Goal: Task Accomplishment & Management: Manage account settings

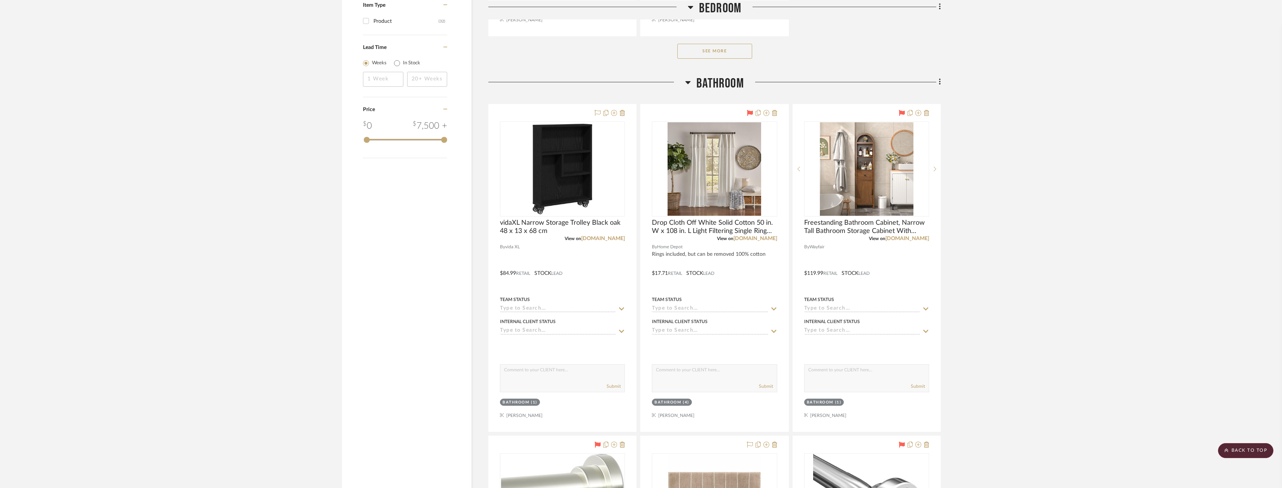
scroll to position [1421, 0]
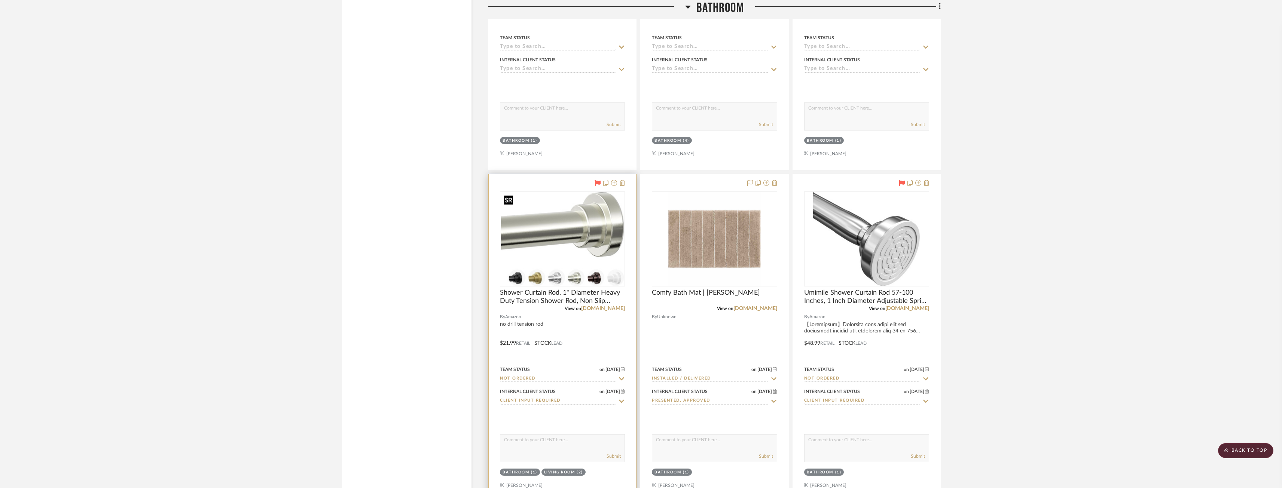
click at [0, 0] on img at bounding box center [0, 0] width 0 height 0
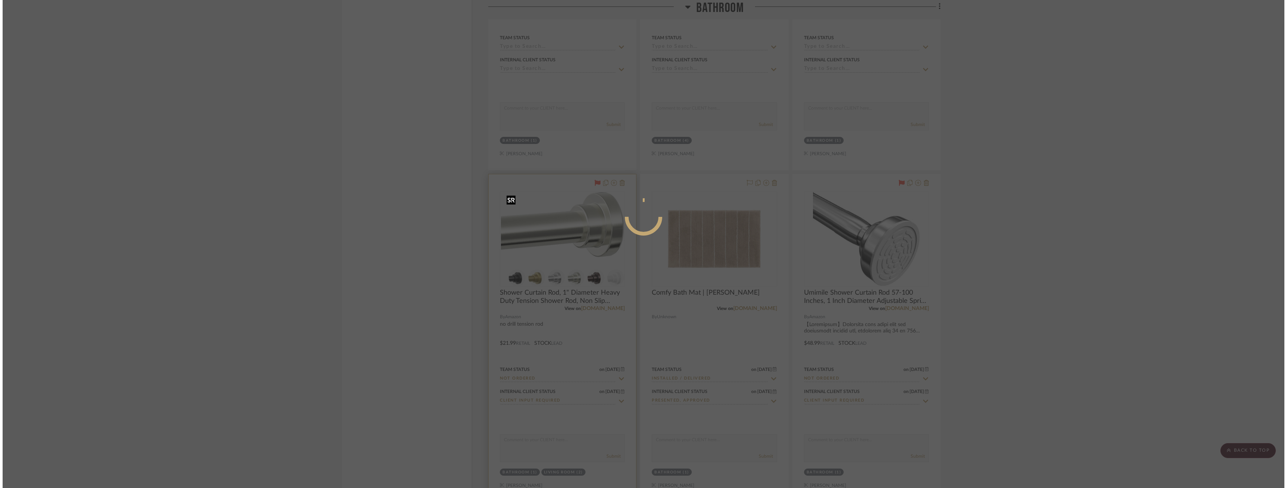
scroll to position [0, 0]
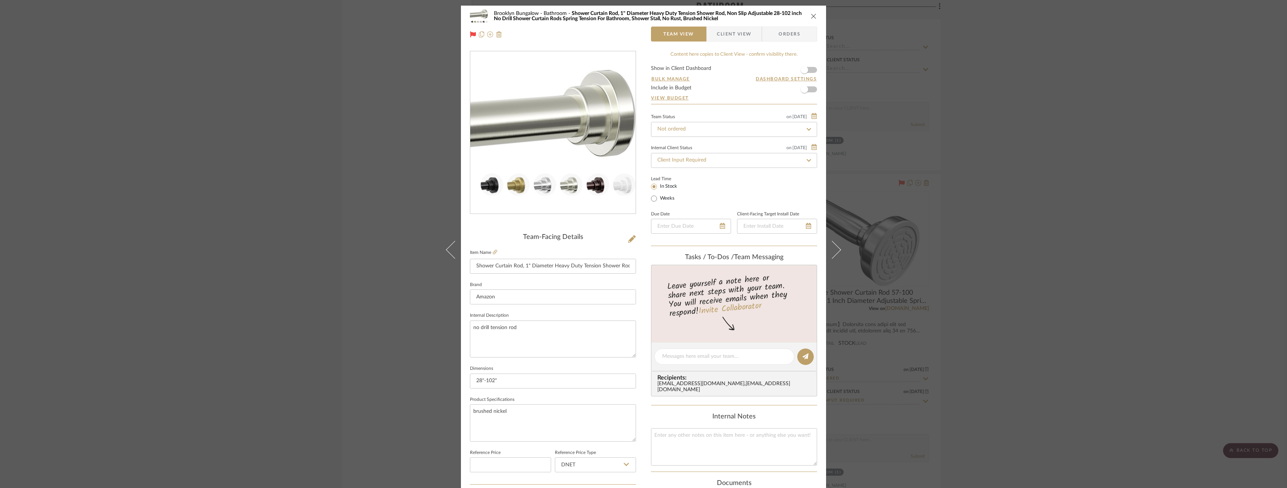
click at [727, 34] on span "Client View" at bounding box center [734, 34] width 34 height 15
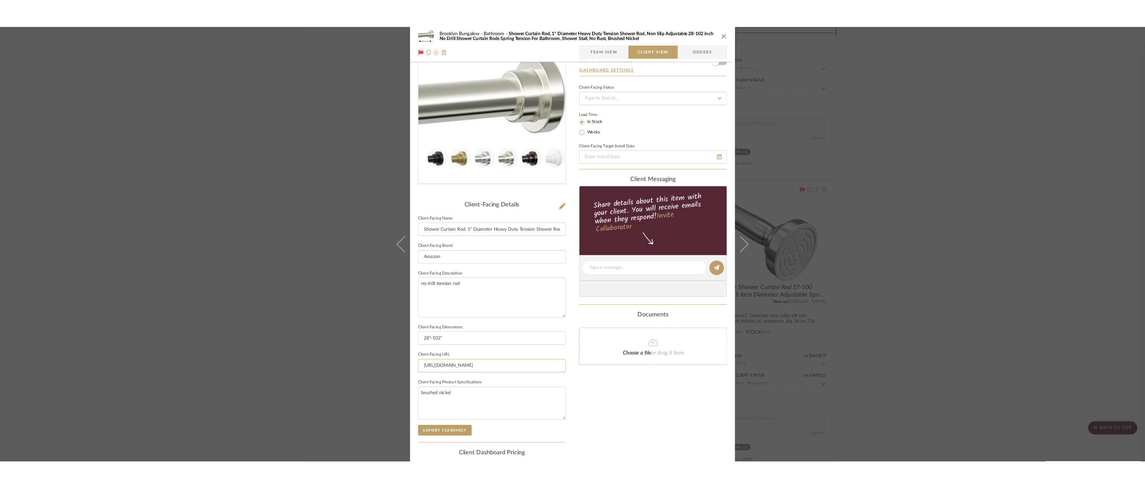
scroll to position [0, 776]
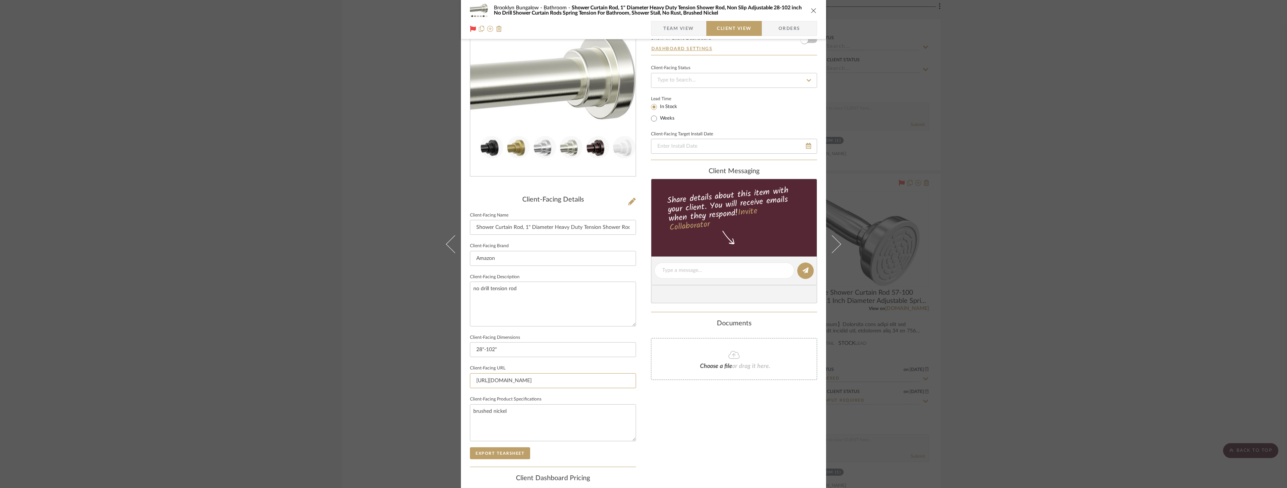
drag, startPoint x: 468, startPoint y: 379, endPoint x: 724, endPoint y: 378, distance: 256.2
click at [724, 378] on div "Brooklyn Bungalow Bathroom Shower Curtain Rod, 1" Diameter Heavy Duty Tension S…" at bounding box center [643, 273] width 365 height 610
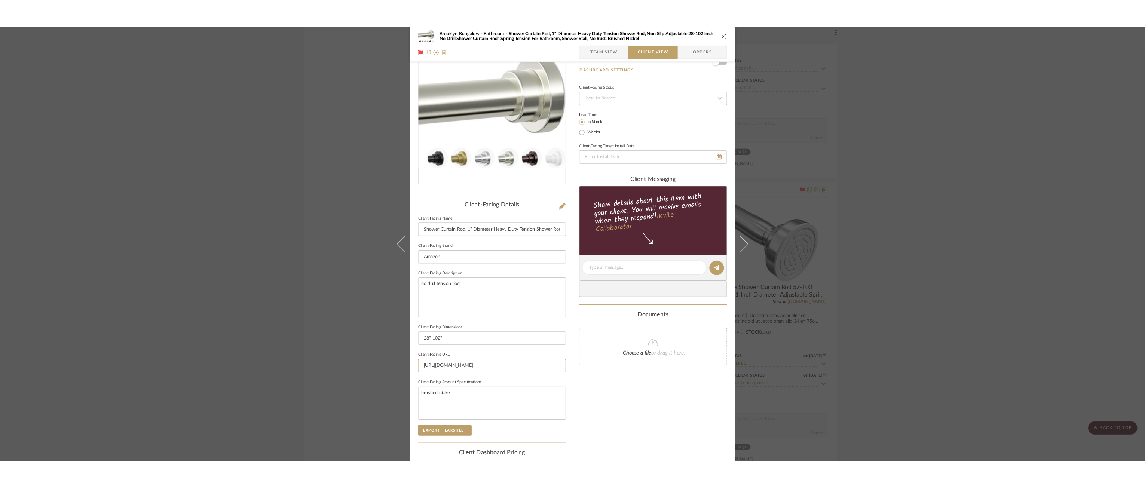
scroll to position [0, 0]
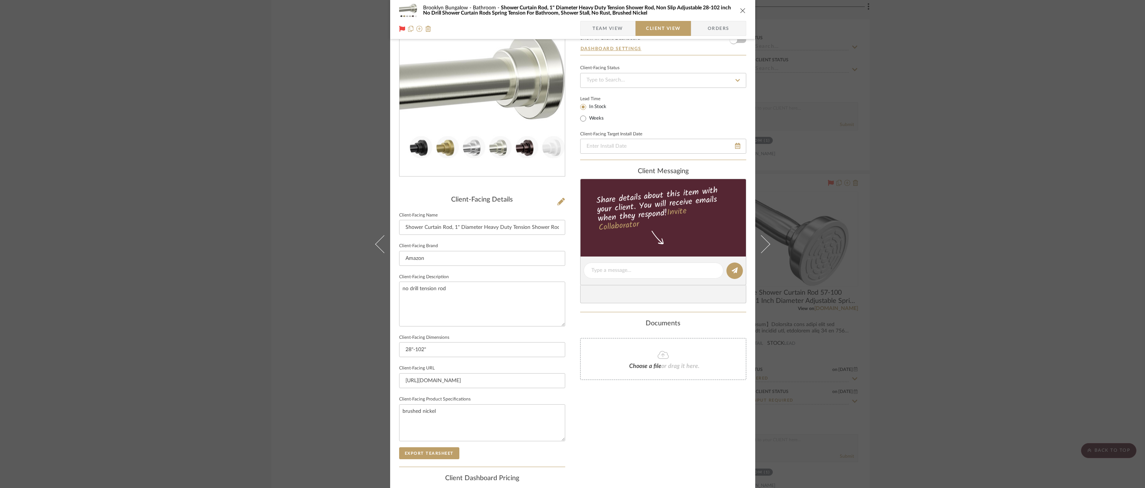
click at [282, 258] on div "Brooklyn Bungalow Bathroom Shower Curtain Rod, 1" Diameter Heavy Duty Tension S…" at bounding box center [572, 244] width 1145 height 488
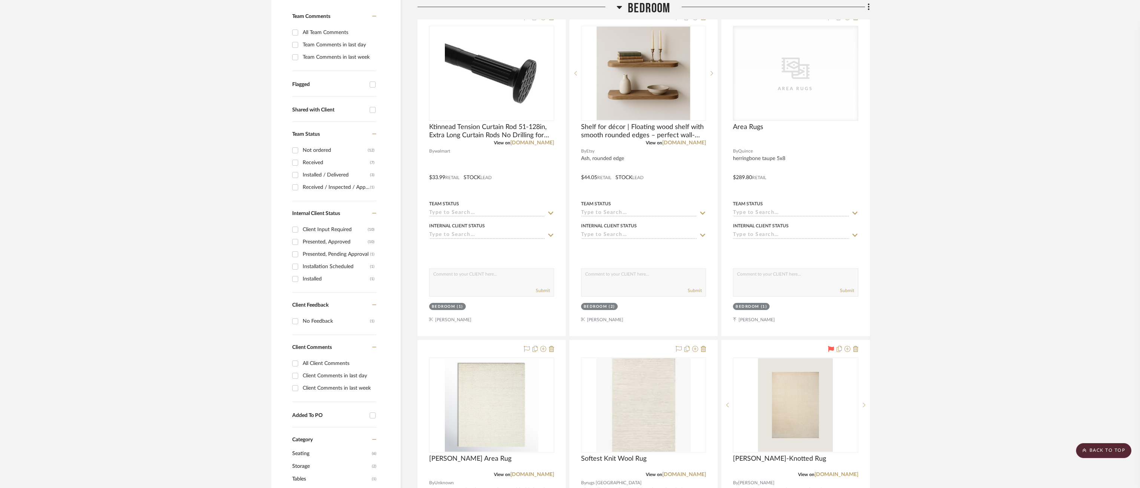
scroll to position [187, 0]
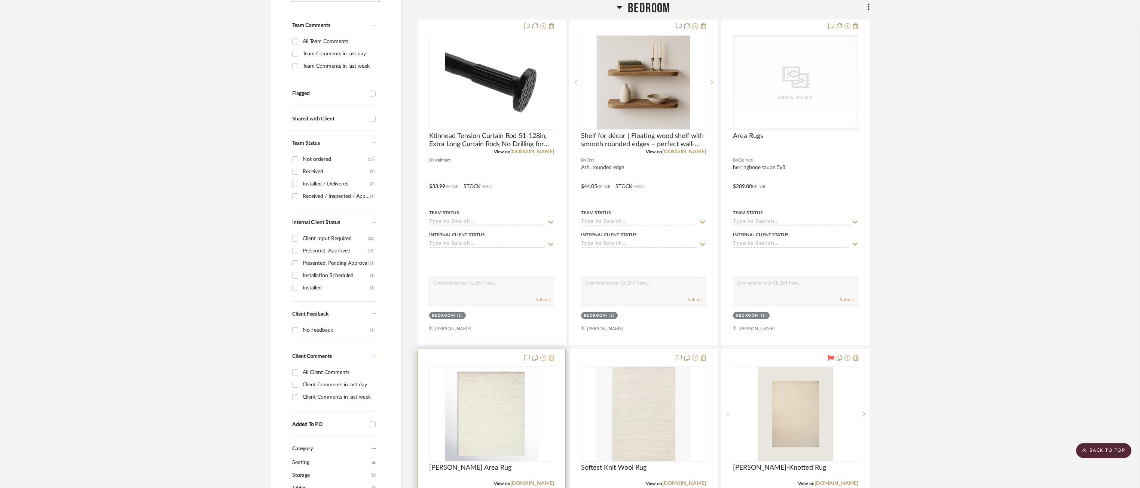
click at [552, 357] on icon at bounding box center [551, 358] width 5 height 6
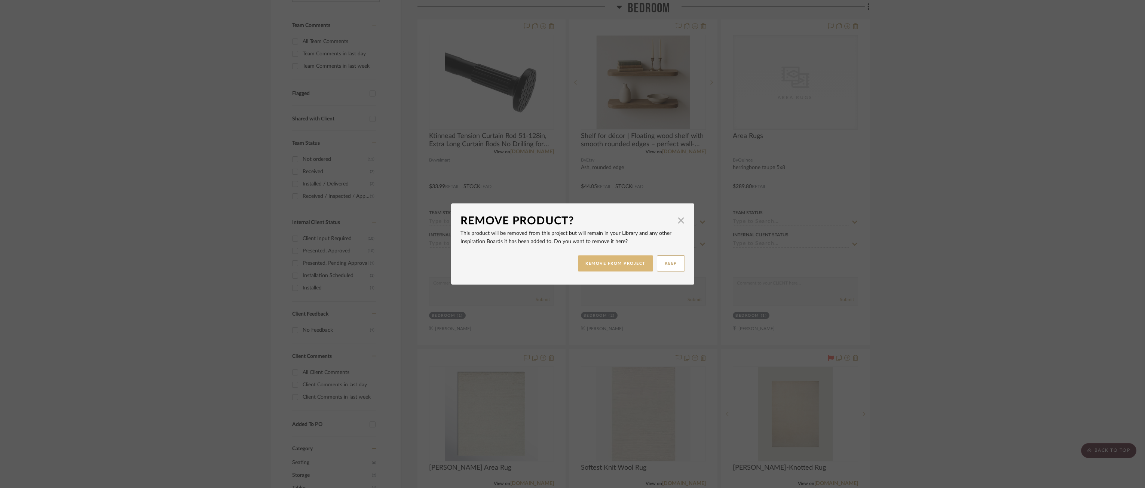
click at [588, 260] on button "REMOVE FROM PROJECT" at bounding box center [615, 263] width 75 height 16
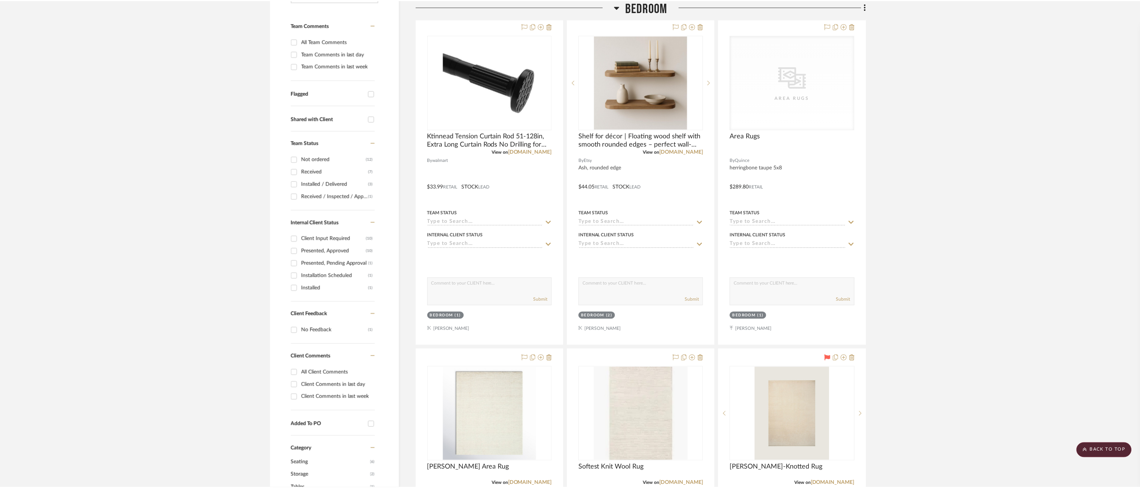
scroll to position [187, 0]
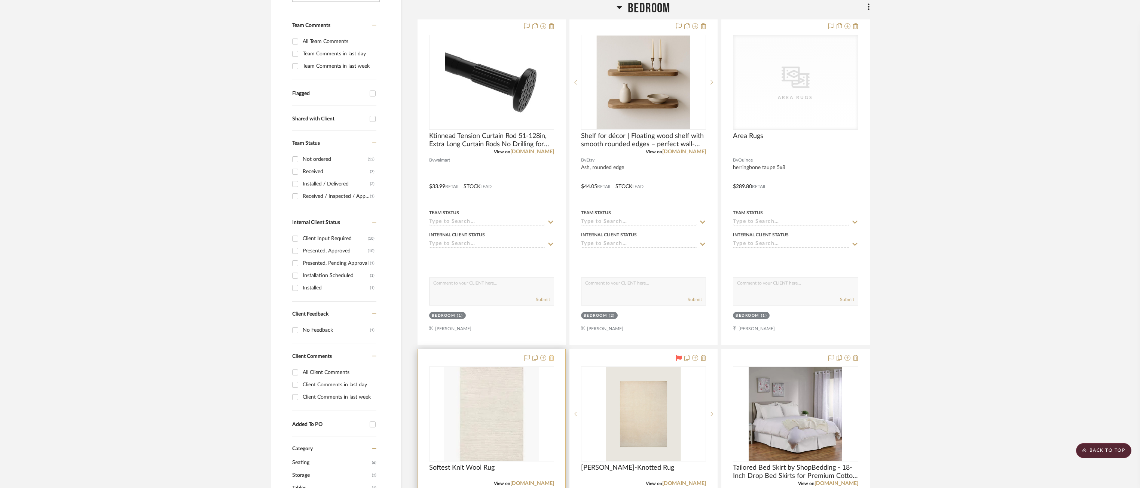
click at [550, 361] on button at bounding box center [551, 358] width 5 height 9
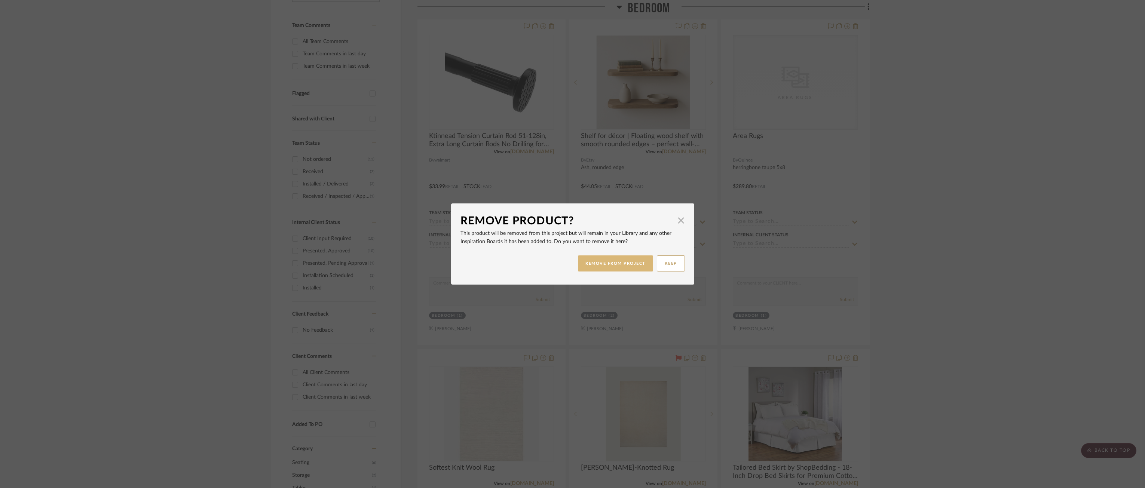
click at [583, 265] on button "REMOVE FROM PROJECT" at bounding box center [615, 263] width 75 height 16
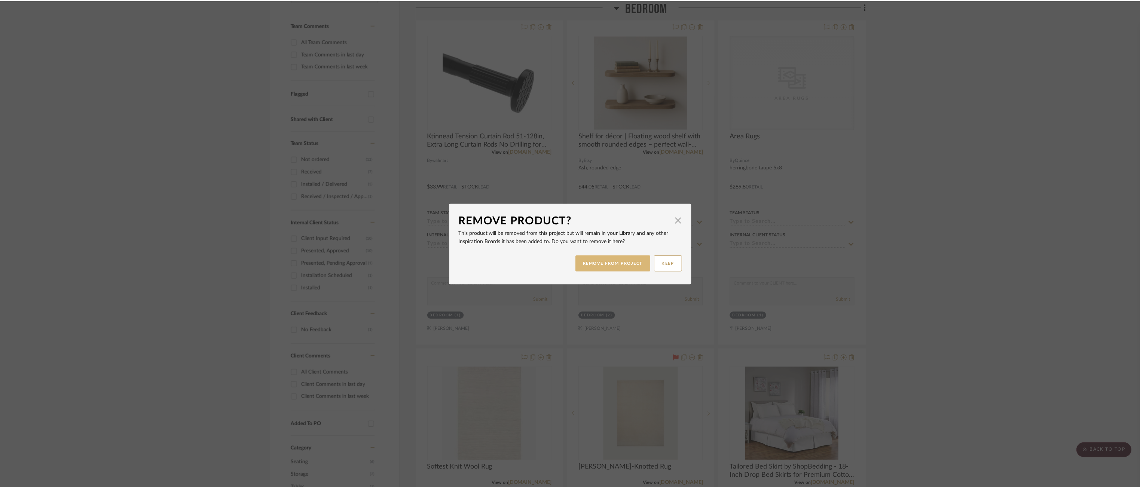
scroll to position [187, 0]
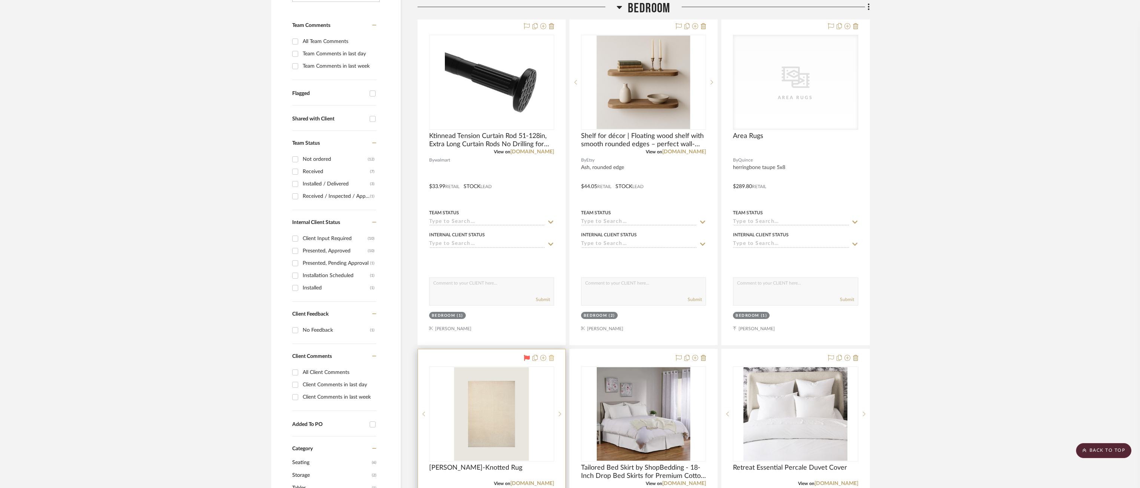
click at [550, 359] on icon at bounding box center [551, 358] width 5 height 6
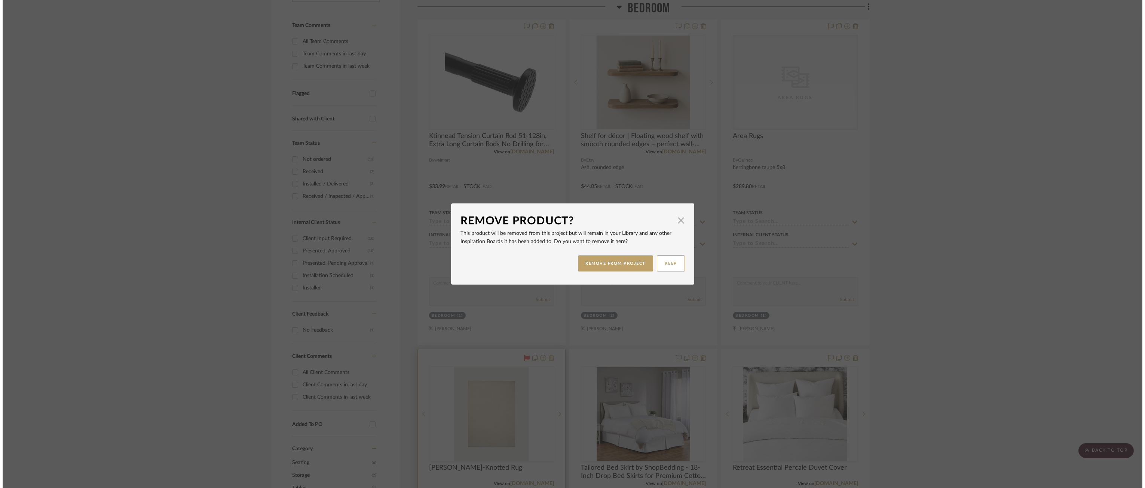
scroll to position [0, 0]
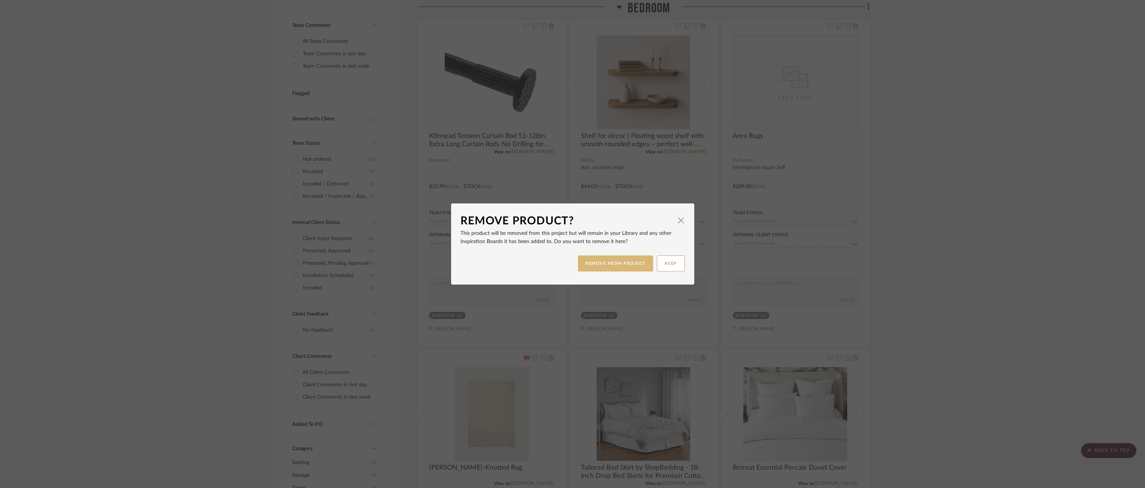
click at [578, 263] on button "REMOVE FROM PROJECT" at bounding box center [615, 263] width 75 height 16
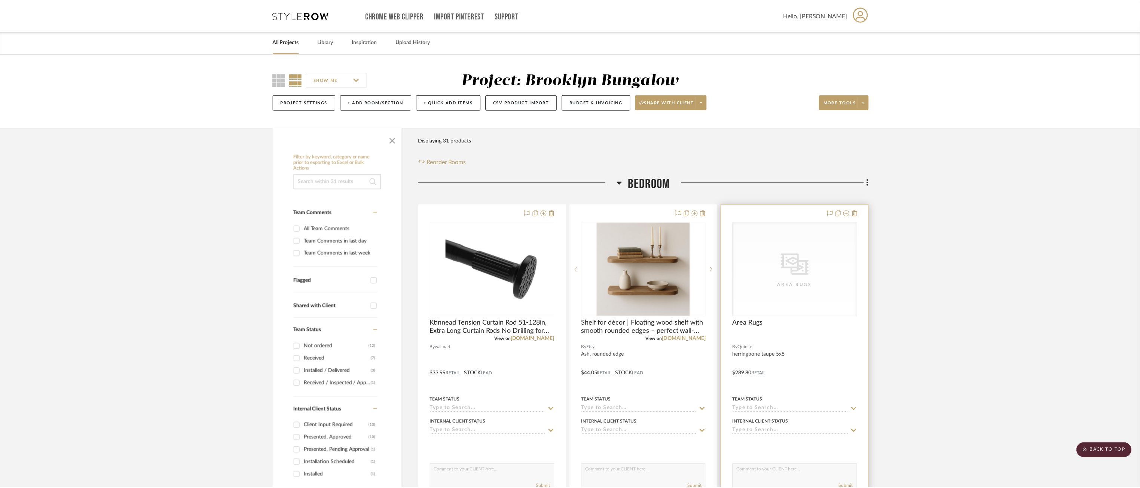
scroll to position [187, 0]
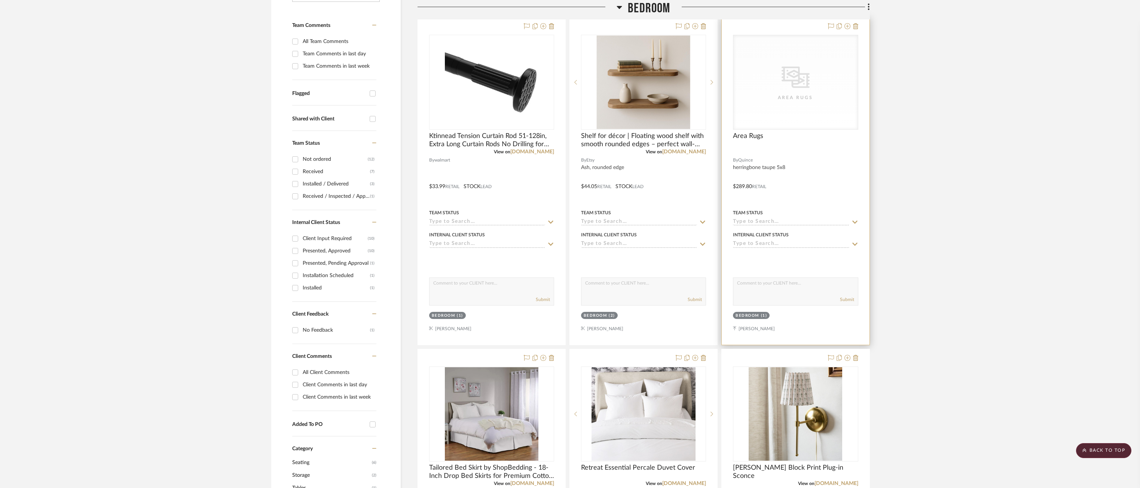
click at [814, 104] on div "CategoryIconRugs Created with Sketch. Area Rugs" at bounding box center [795, 82] width 124 height 94
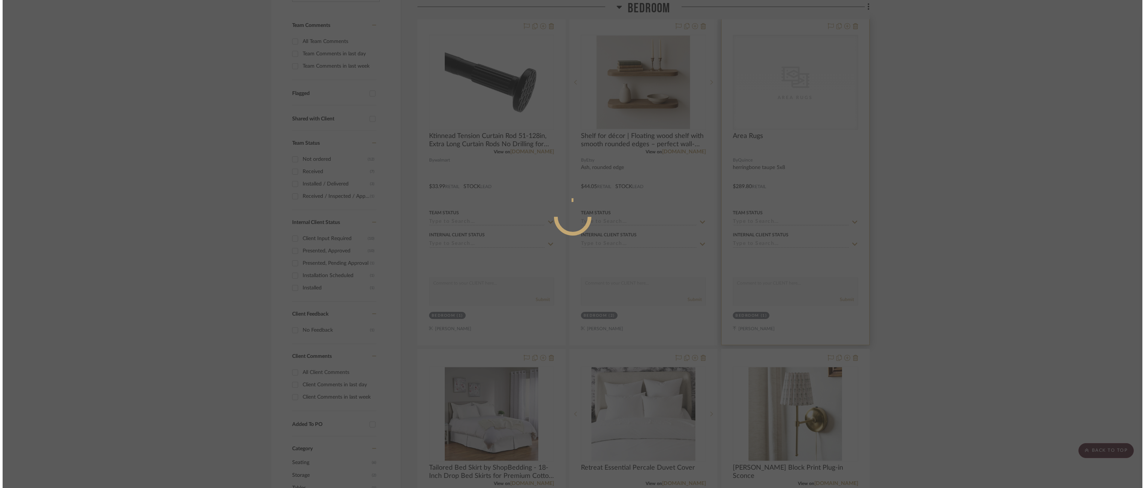
scroll to position [0, 0]
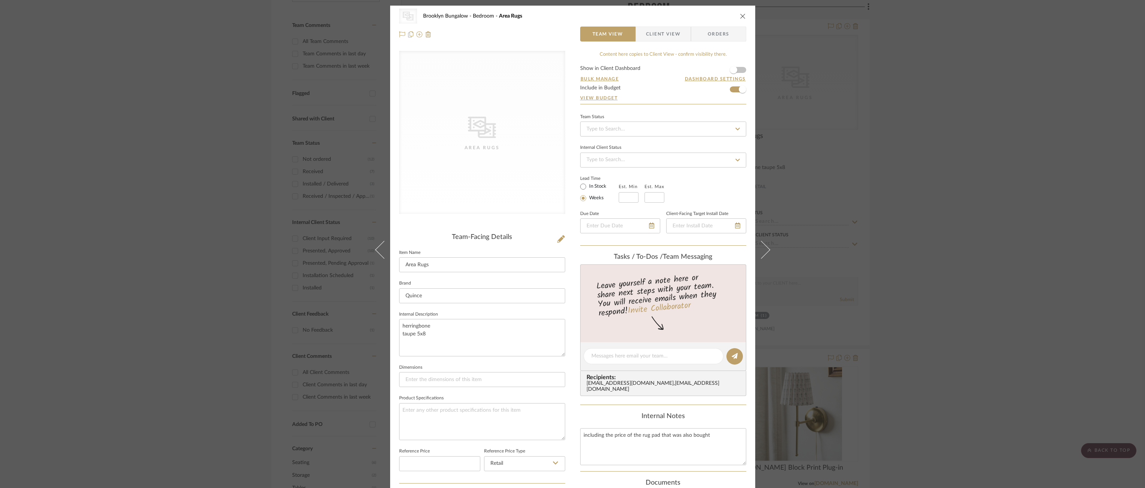
click at [843, 94] on div "CategoryIconRugs Created with Sketch. Area Rugs Brooklyn Bungalow Bedroom Area …" at bounding box center [572, 244] width 1145 height 488
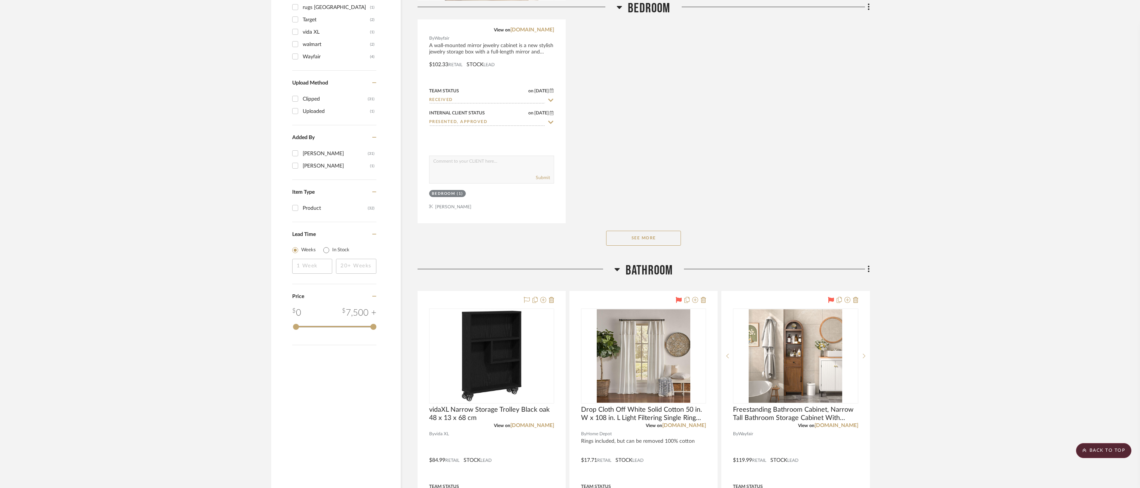
scroll to position [1197, 0]
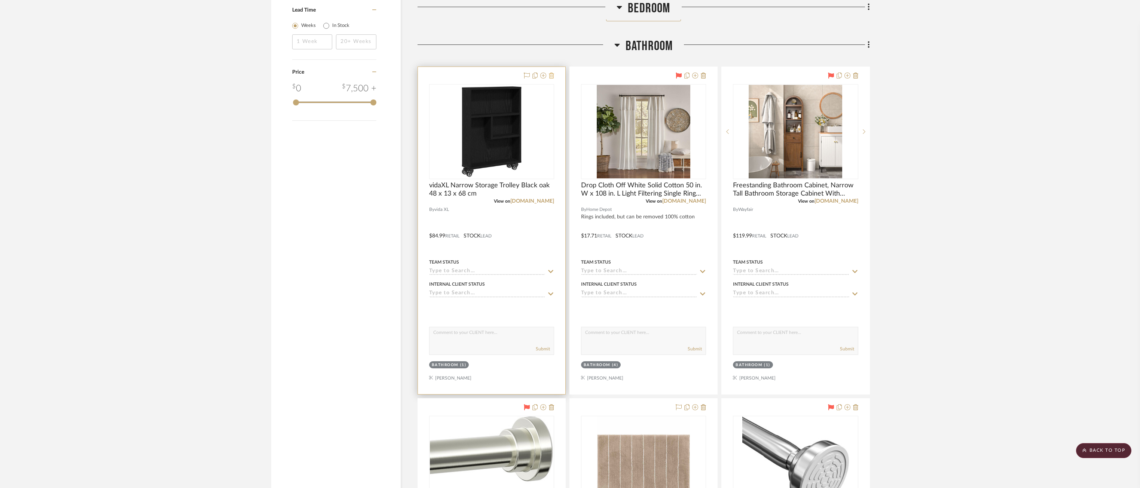
click at [553, 78] on icon at bounding box center [551, 76] width 5 height 6
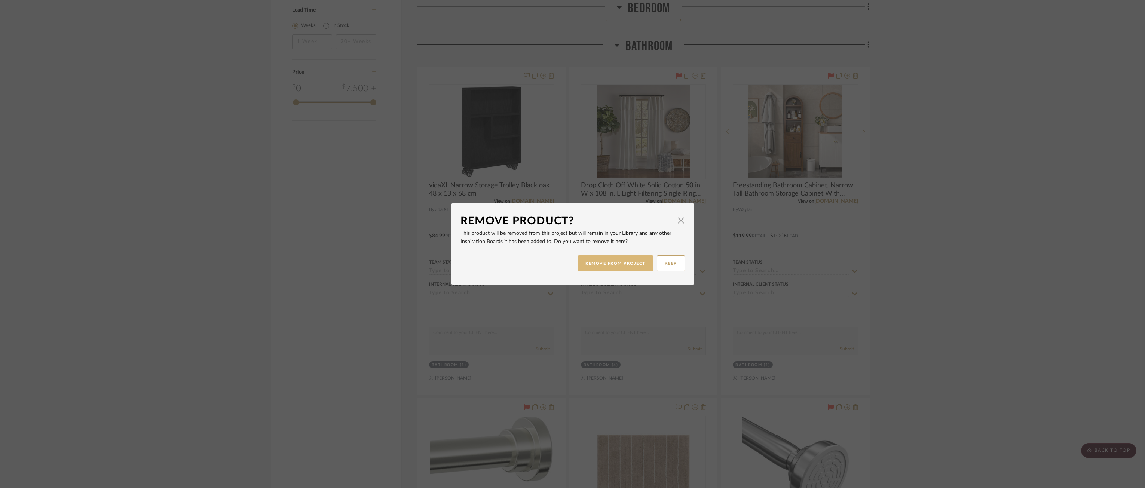
click at [602, 264] on button "REMOVE FROM PROJECT" at bounding box center [615, 263] width 75 height 16
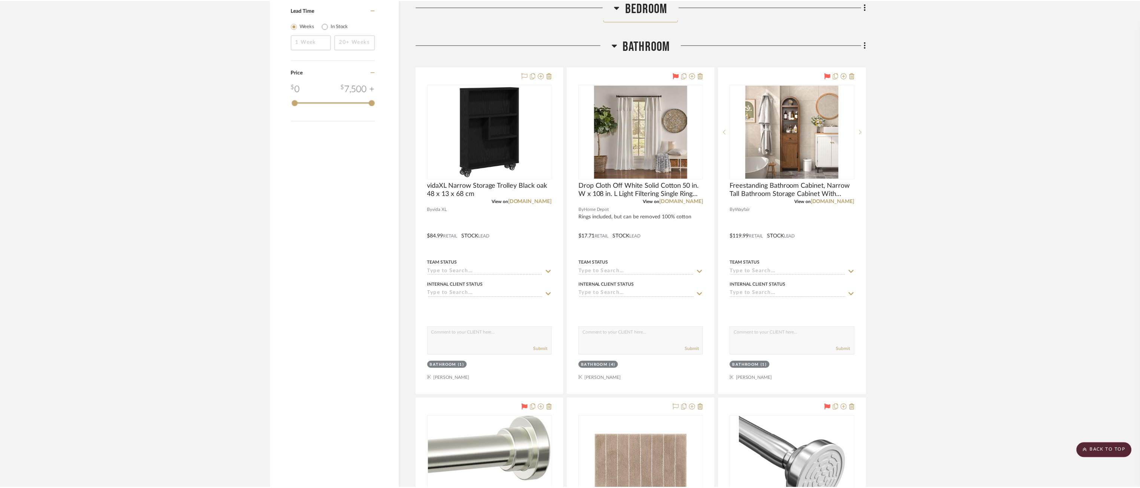
scroll to position [1197, 0]
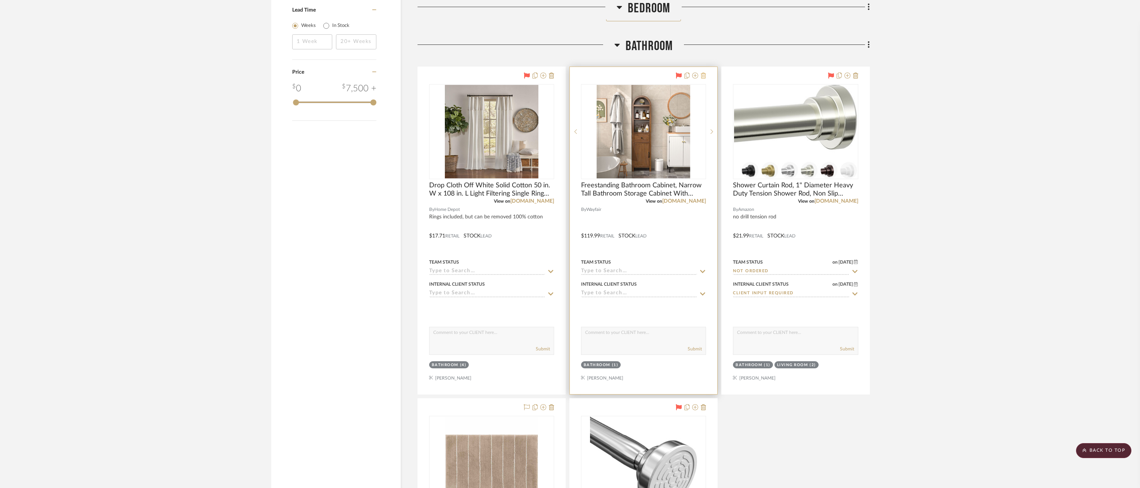
click at [705, 72] on button at bounding box center [703, 75] width 5 height 9
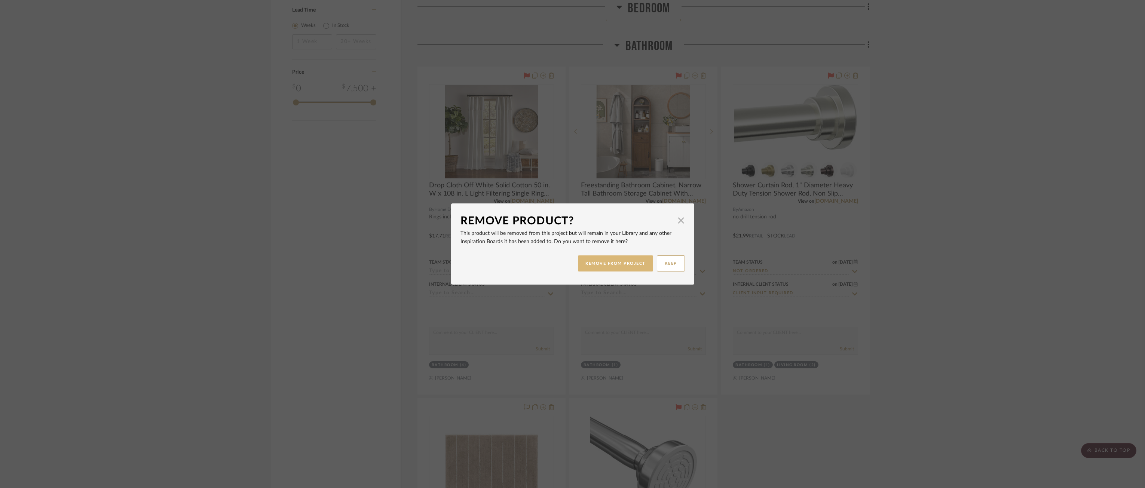
click at [642, 261] on button "REMOVE FROM PROJECT" at bounding box center [615, 263] width 75 height 16
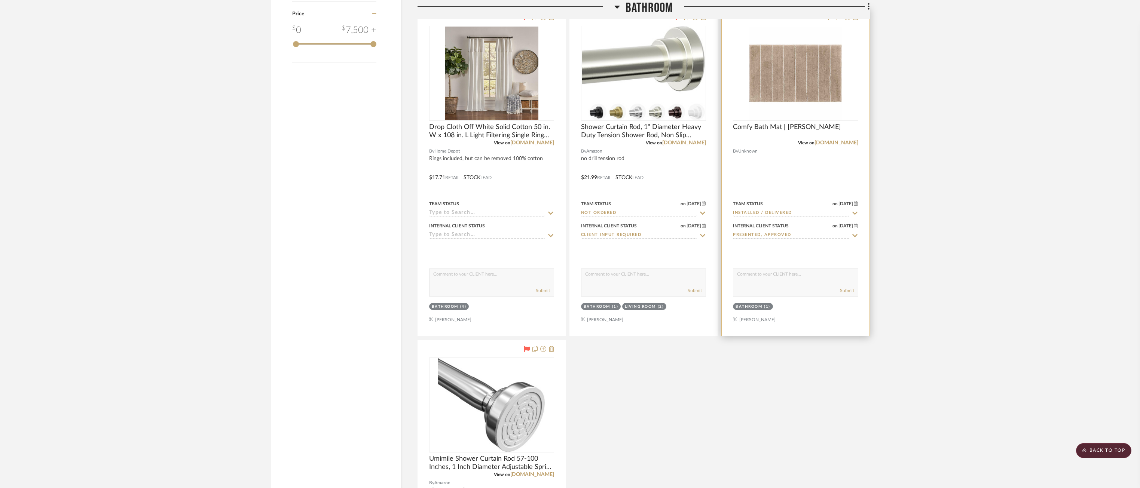
scroll to position [1272, 0]
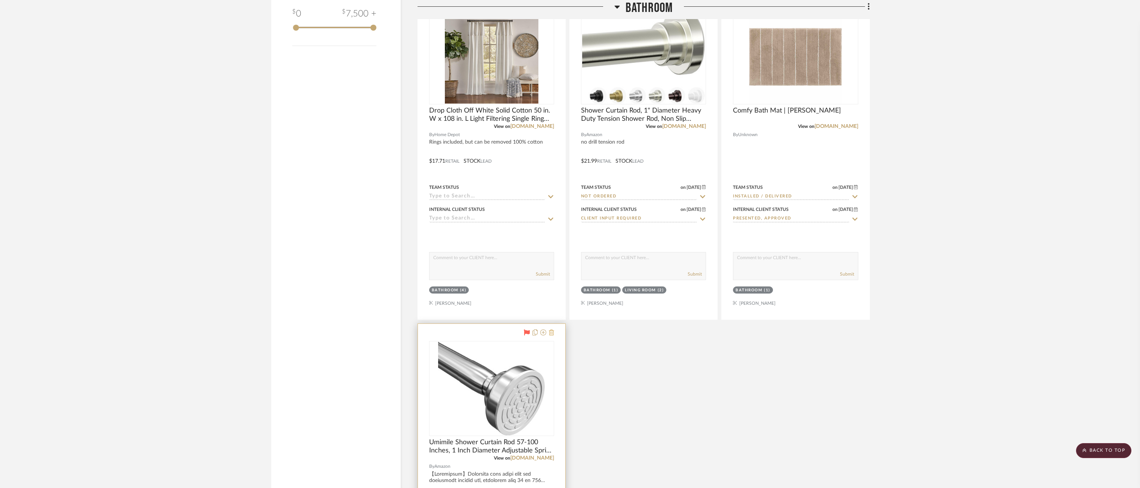
click at [549, 331] on icon at bounding box center [551, 333] width 5 height 6
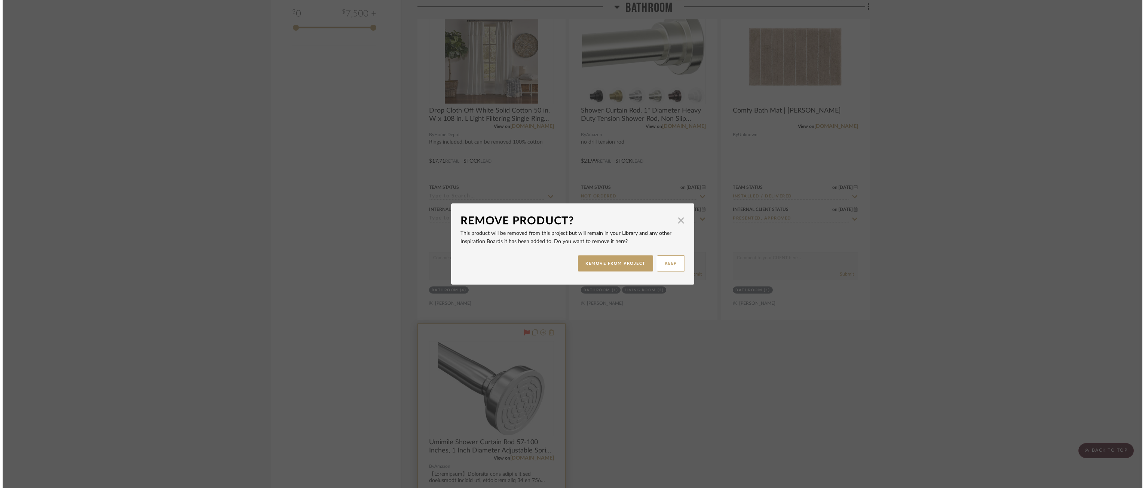
scroll to position [0, 0]
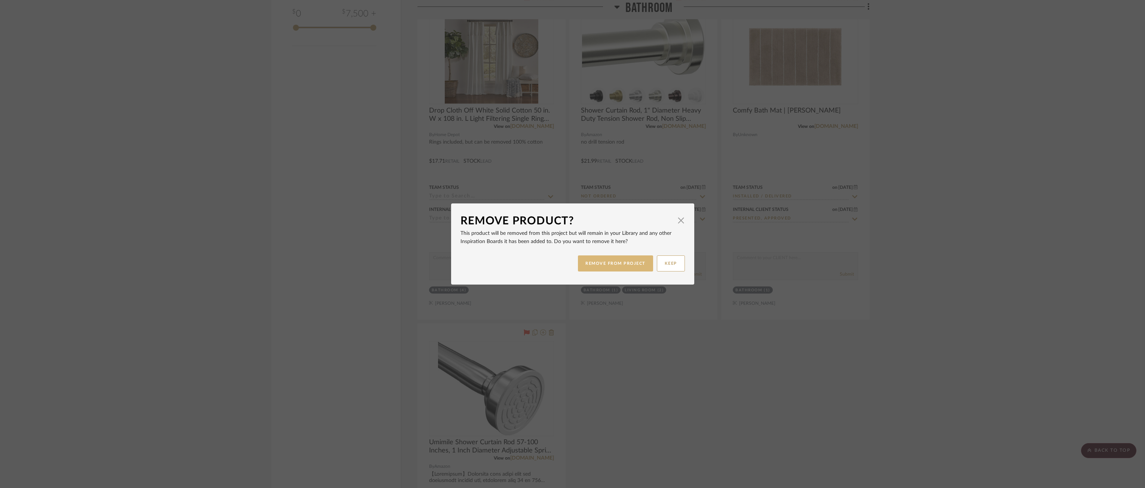
click at [589, 258] on button "REMOVE FROM PROJECT" at bounding box center [615, 263] width 75 height 16
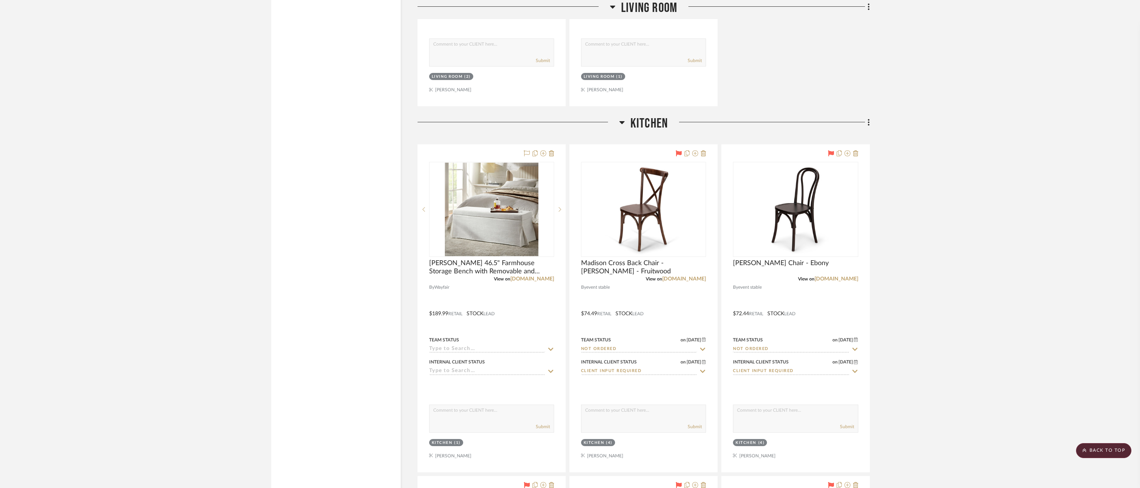
scroll to position [2918, 0]
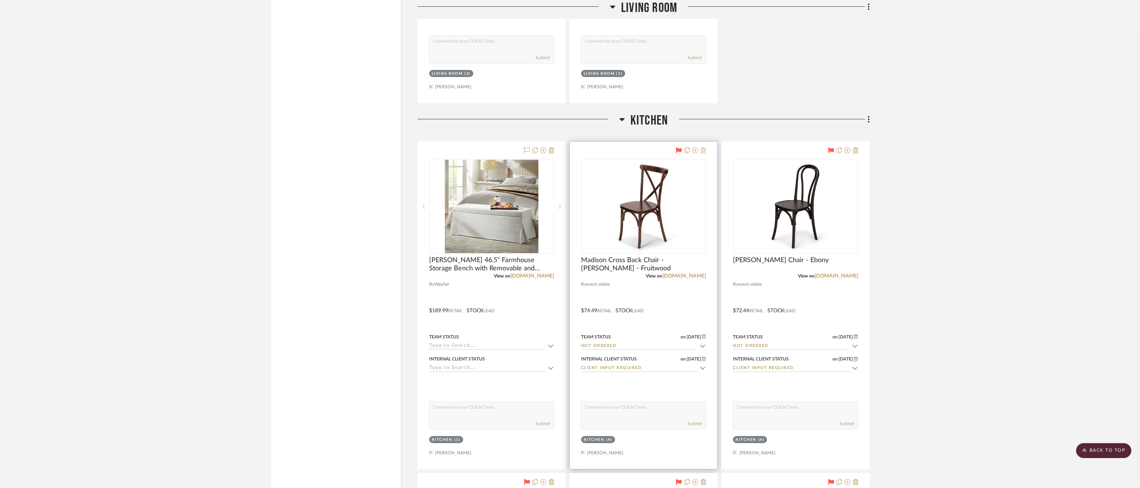
click at [702, 150] on icon at bounding box center [703, 150] width 5 height 6
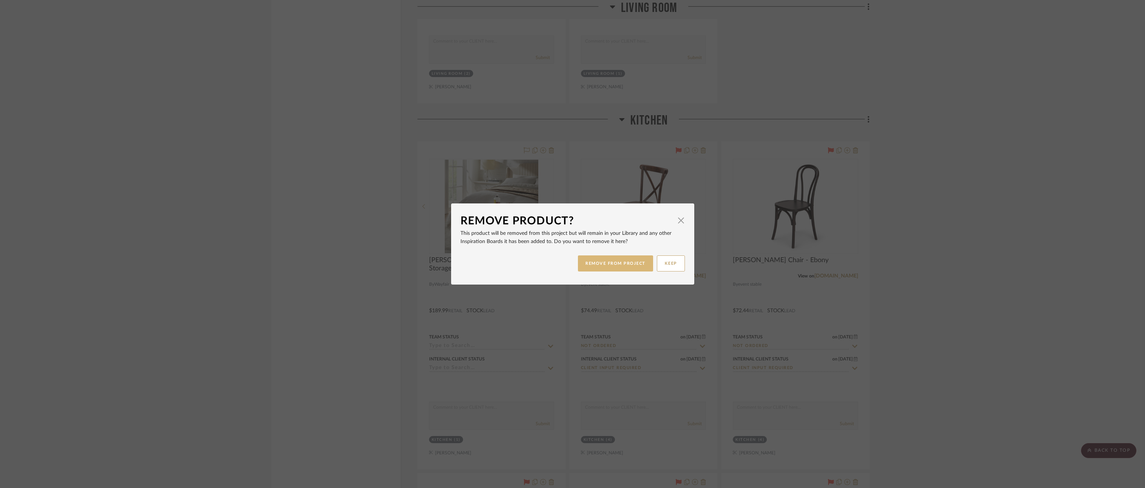
click at [631, 258] on button "REMOVE FROM PROJECT" at bounding box center [615, 263] width 75 height 16
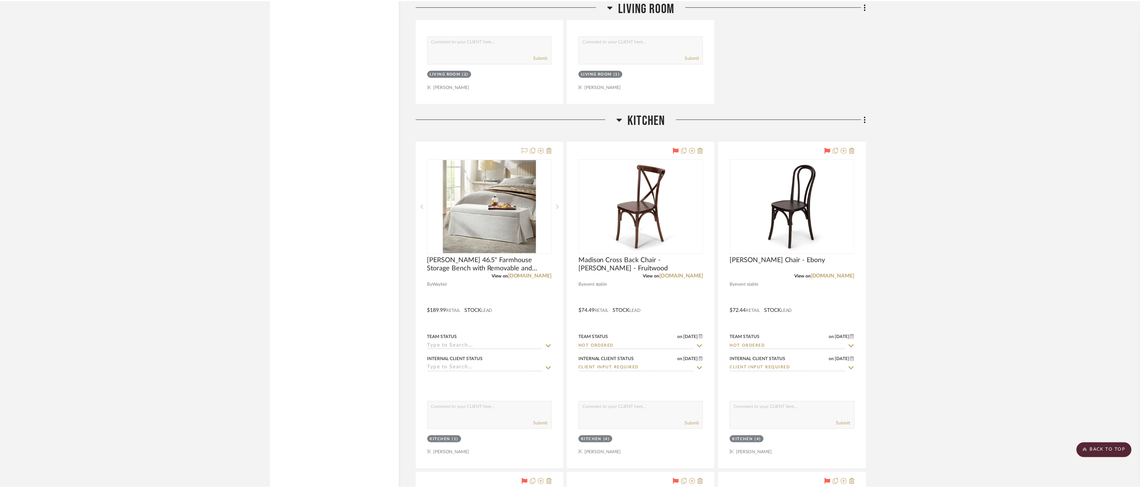
scroll to position [2918, 0]
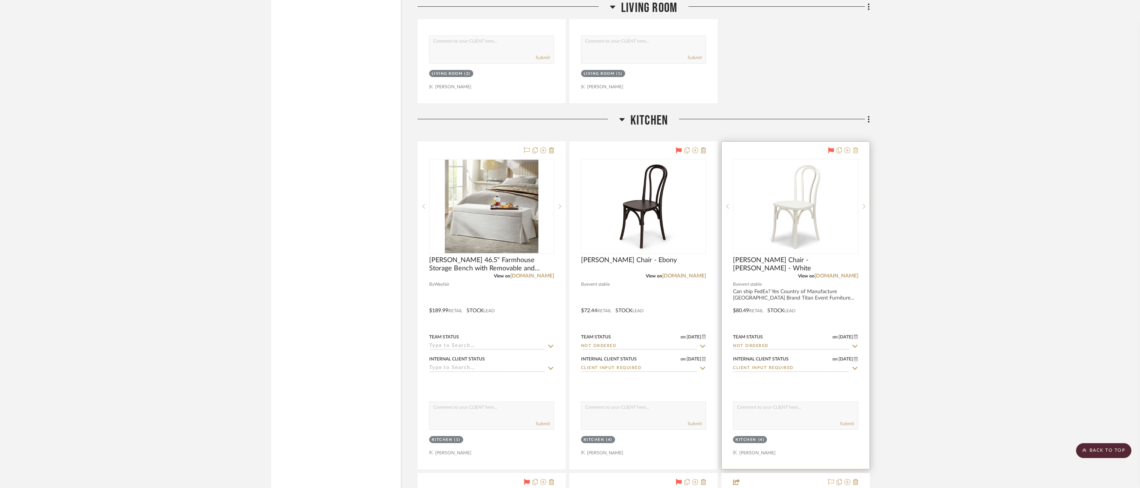
click at [854, 151] on icon at bounding box center [855, 150] width 5 height 6
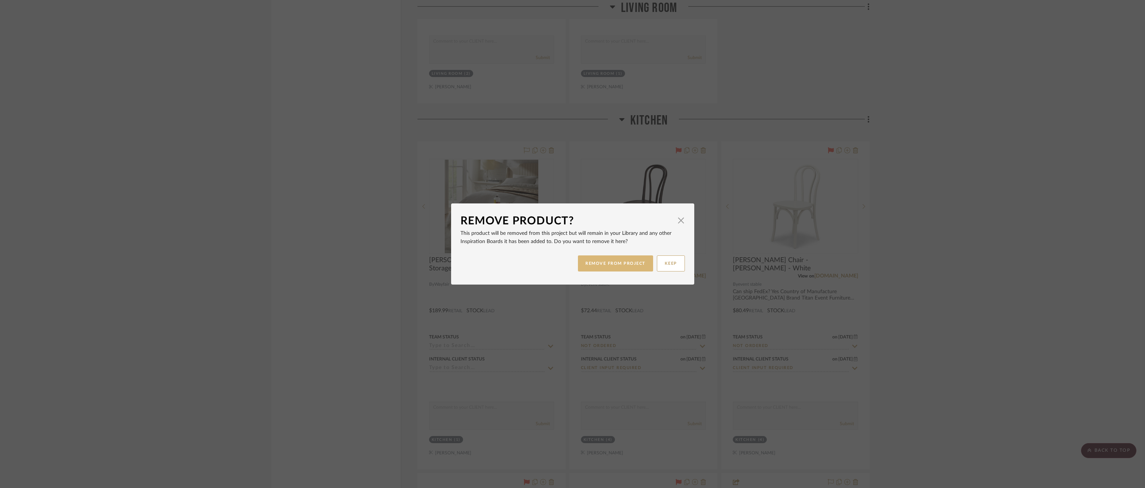
click at [628, 263] on button "REMOVE FROM PROJECT" at bounding box center [615, 263] width 75 height 16
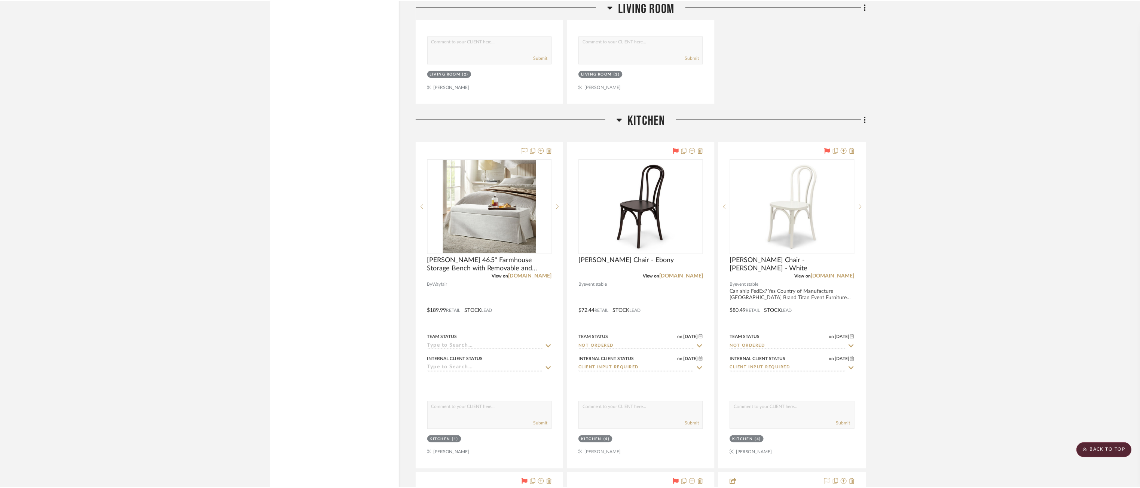
scroll to position [2918, 0]
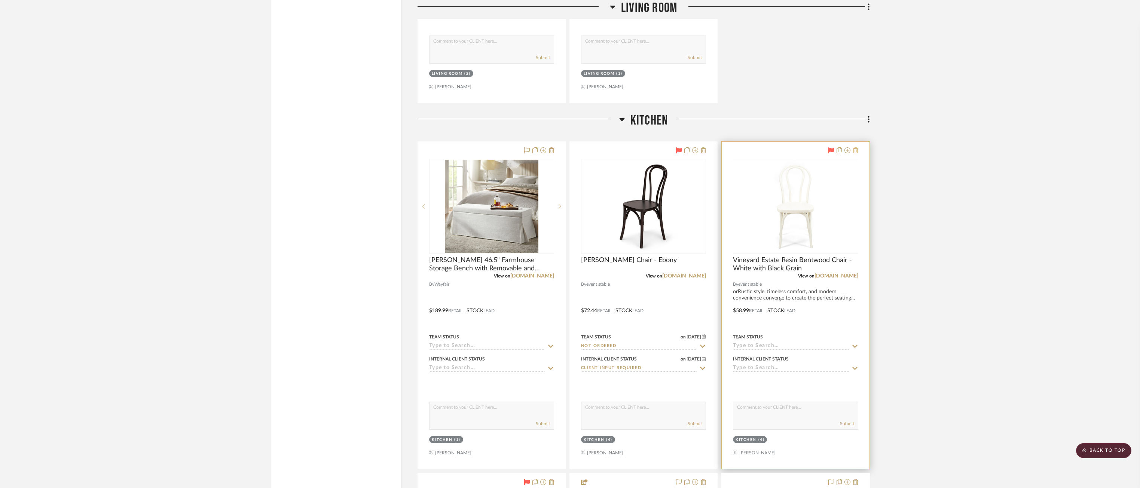
click at [857, 152] on icon at bounding box center [855, 150] width 5 height 6
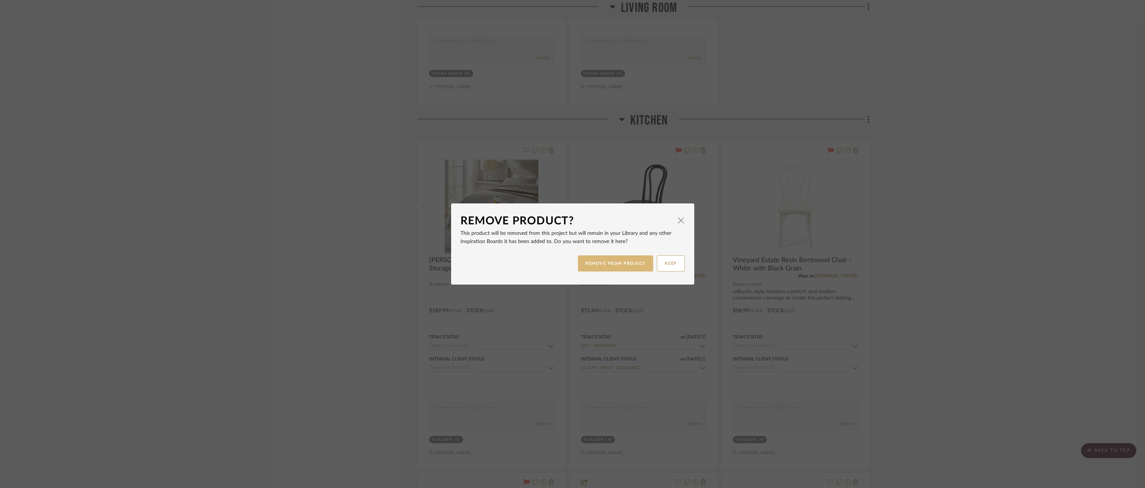
click at [600, 265] on button "REMOVE FROM PROJECT" at bounding box center [615, 263] width 75 height 16
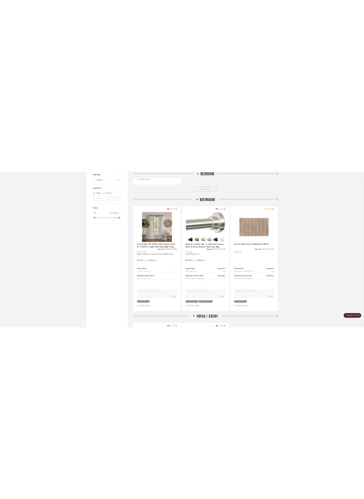
scroll to position [1148, 0]
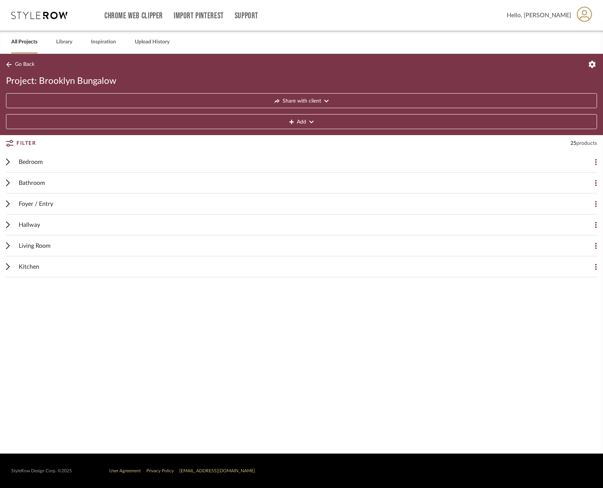
click at [369, 376] on mobile-project-details "Go Back Project: Brooklyn Bungalow Share with client Add Filter 25 products Fil…" at bounding box center [301, 254] width 603 height 400
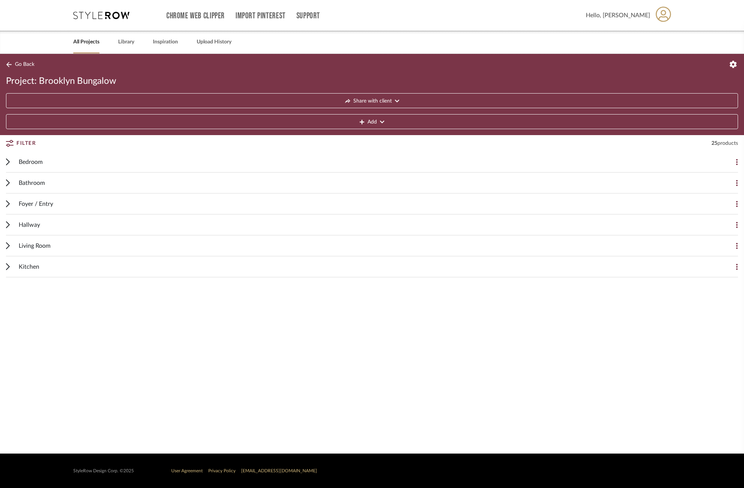
click at [32, 181] on span "Bathroom" at bounding box center [32, 182] width 26 height 9
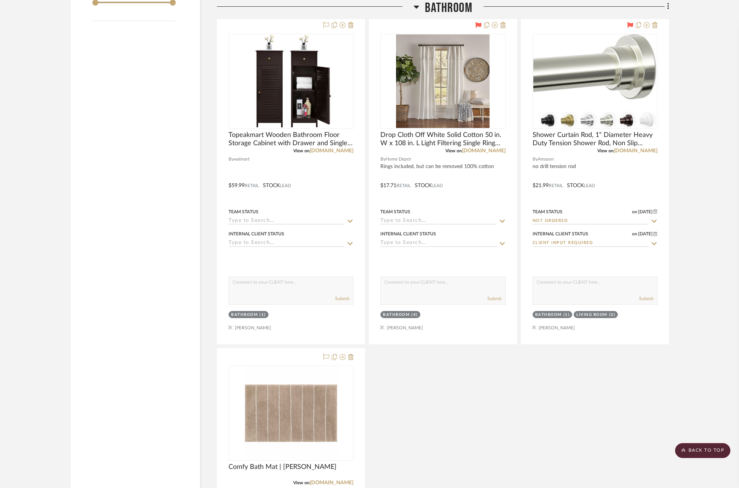
scroll to position [1234, 0]
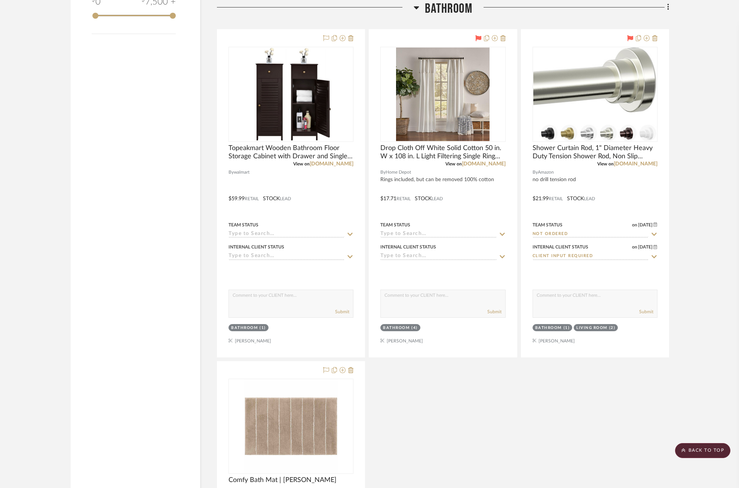
click at [677, 126] on div "Filter by keyword, category or name prior to exporting to Excel or Bulk Actions…" at bounding box center [369, 338] width 620 height 2890
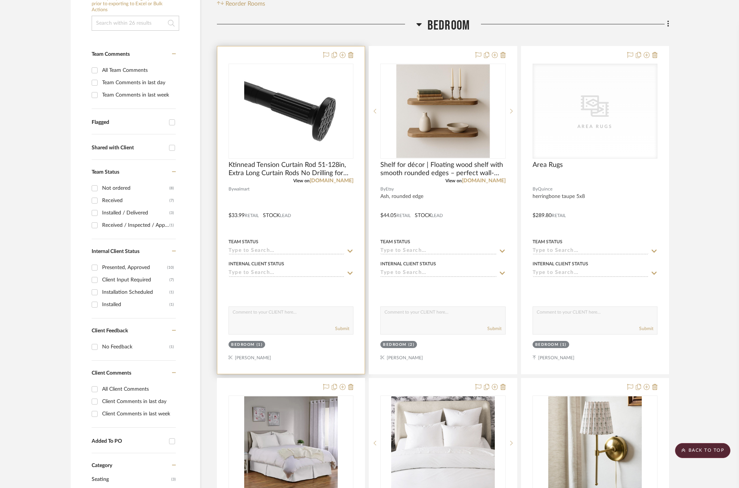
scroll to position [150, 0]
